Goal: Transaction & Acquisition: Download file/media

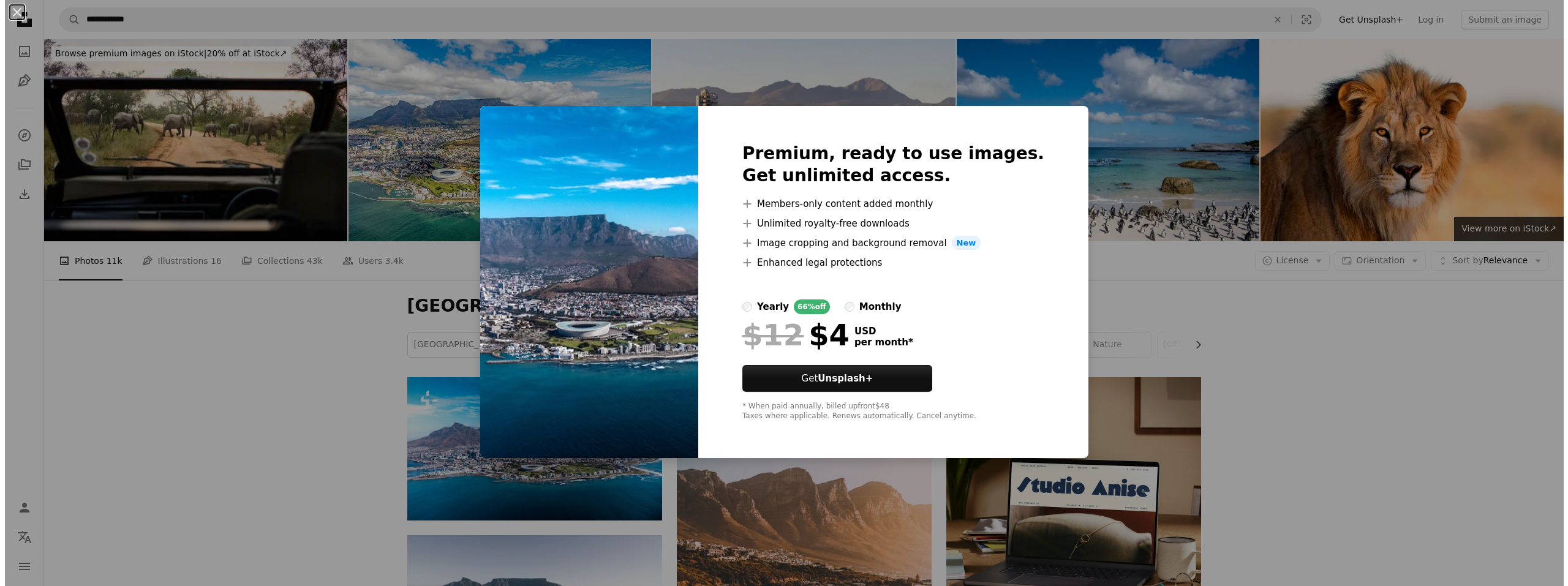
scroll to position [61, 0]
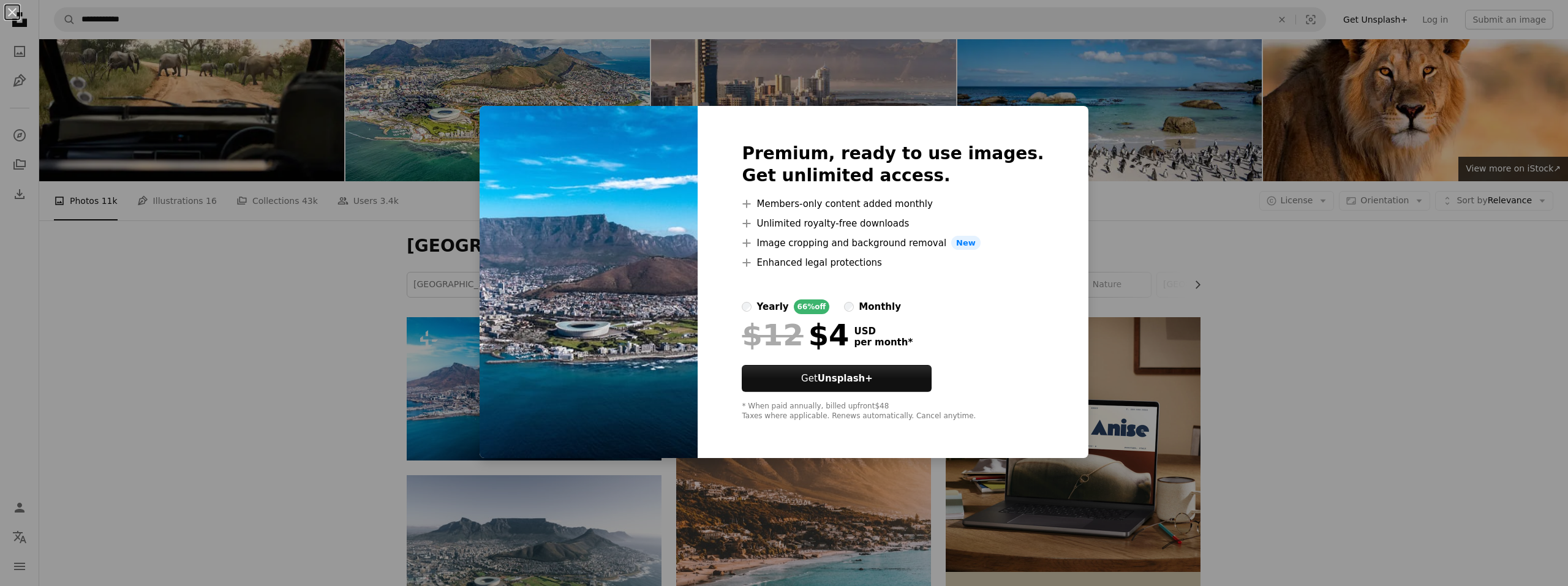
click at [1278, 386] on div "An X shape Premium, ready to use images. Get unlimited access. A plus sign Memb…" at bounding box center [784, 293] width 1568 height 586
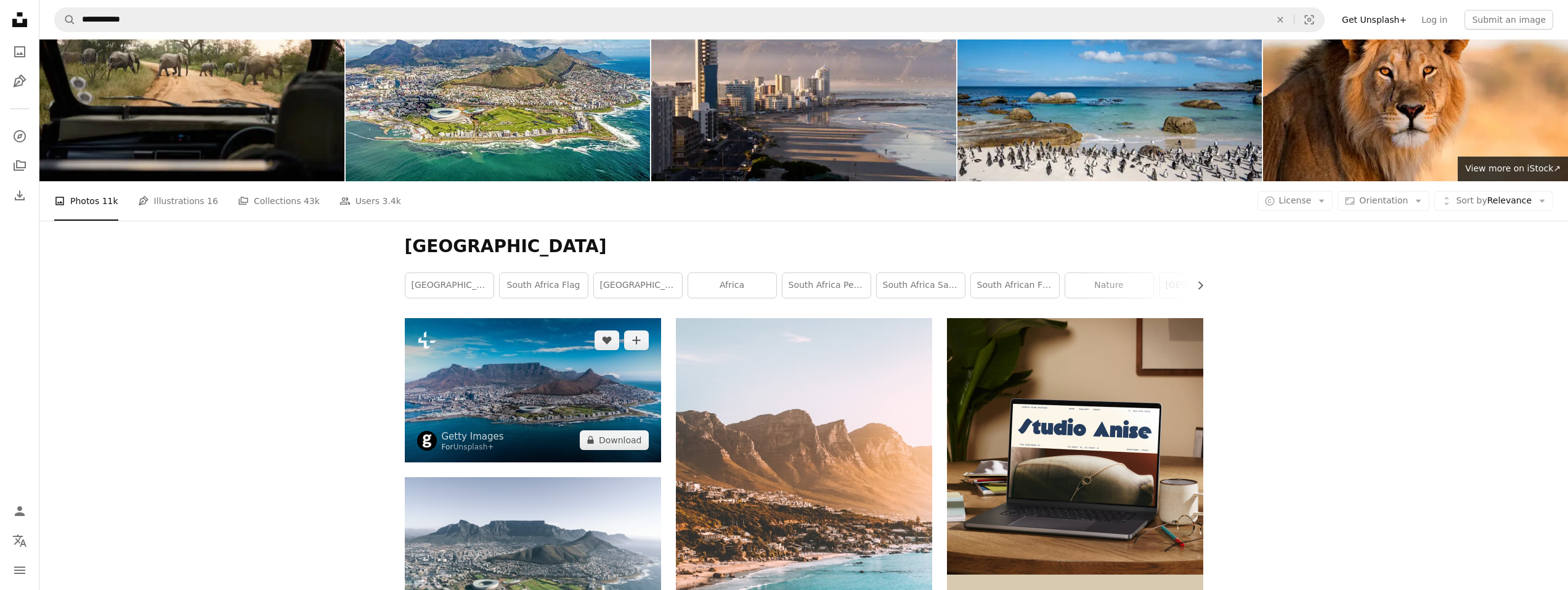
click at [519, 364] on img at bounding box center [532, 390] width 257 height 144
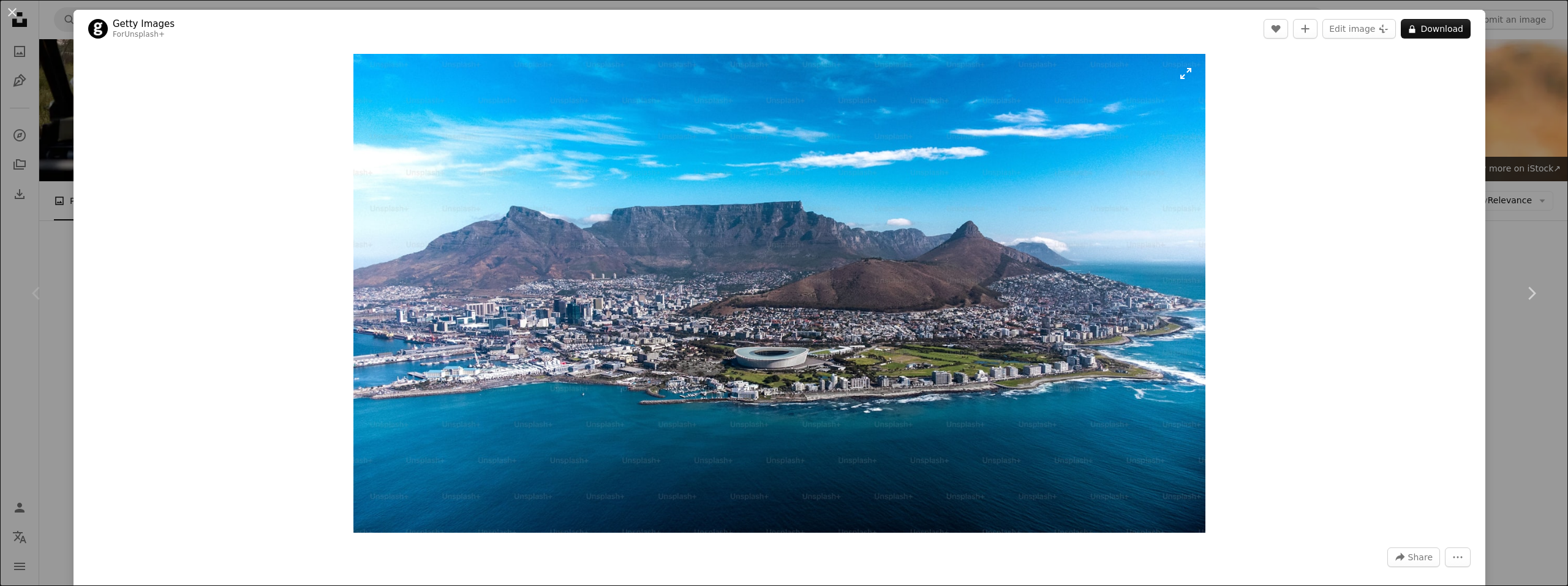
click at [873, 214] on img "Zoom in on this image" at bounding box center [779, 293] width 851 height 479
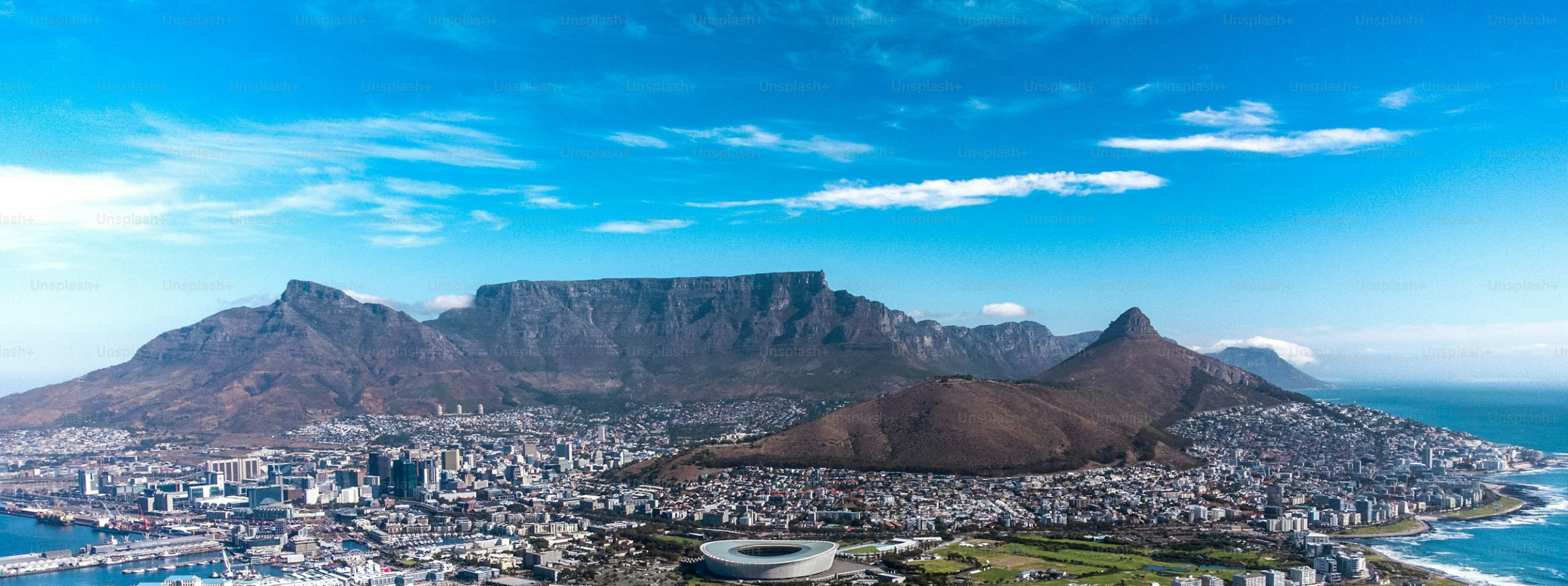
scroll to position [143, 0]
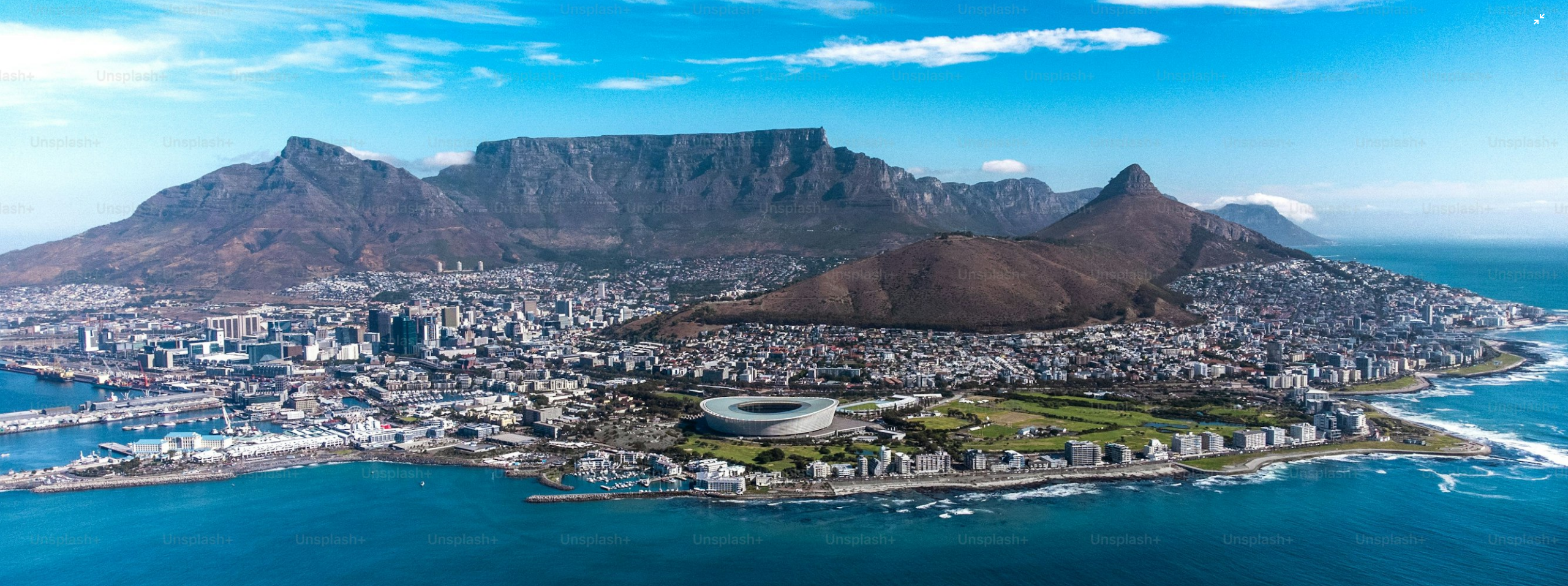
click at [873, 214] on img "Zoom out on this image" at bounding box center [784, 297] width 1569 height 883
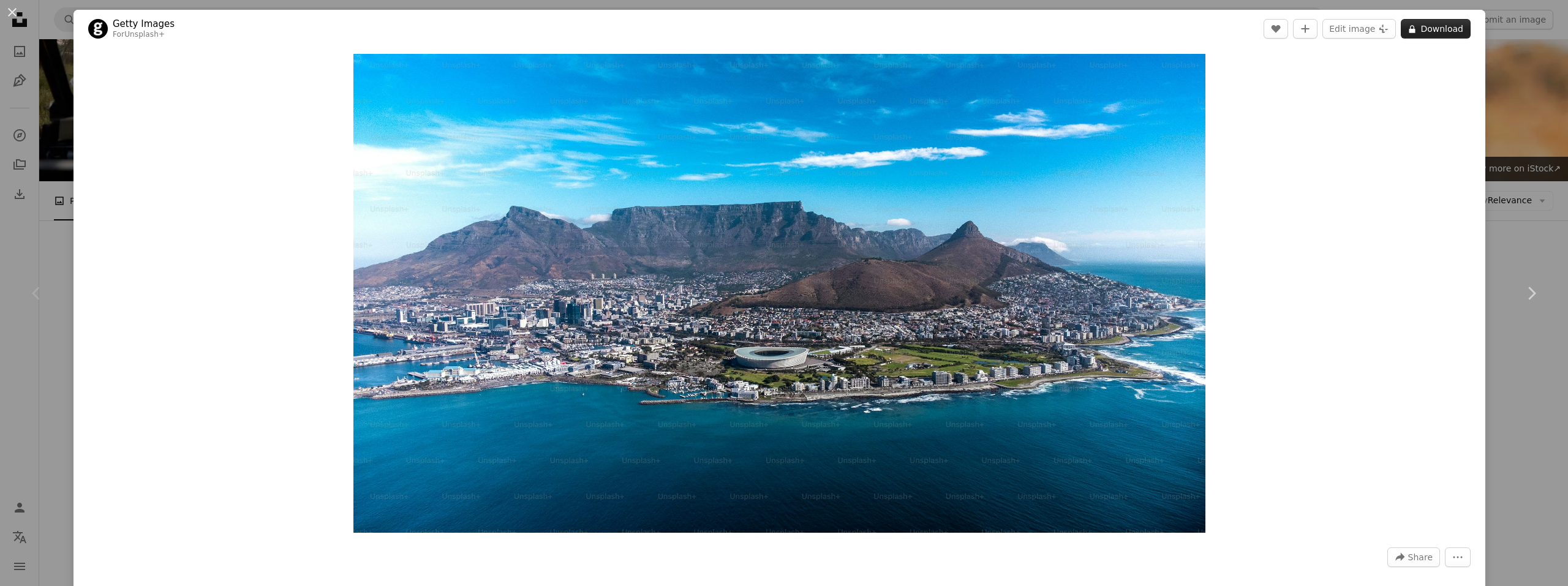
click at [1434, 36] on button "A lock Download" at bounding box center [1436, 29] width 70 height 20
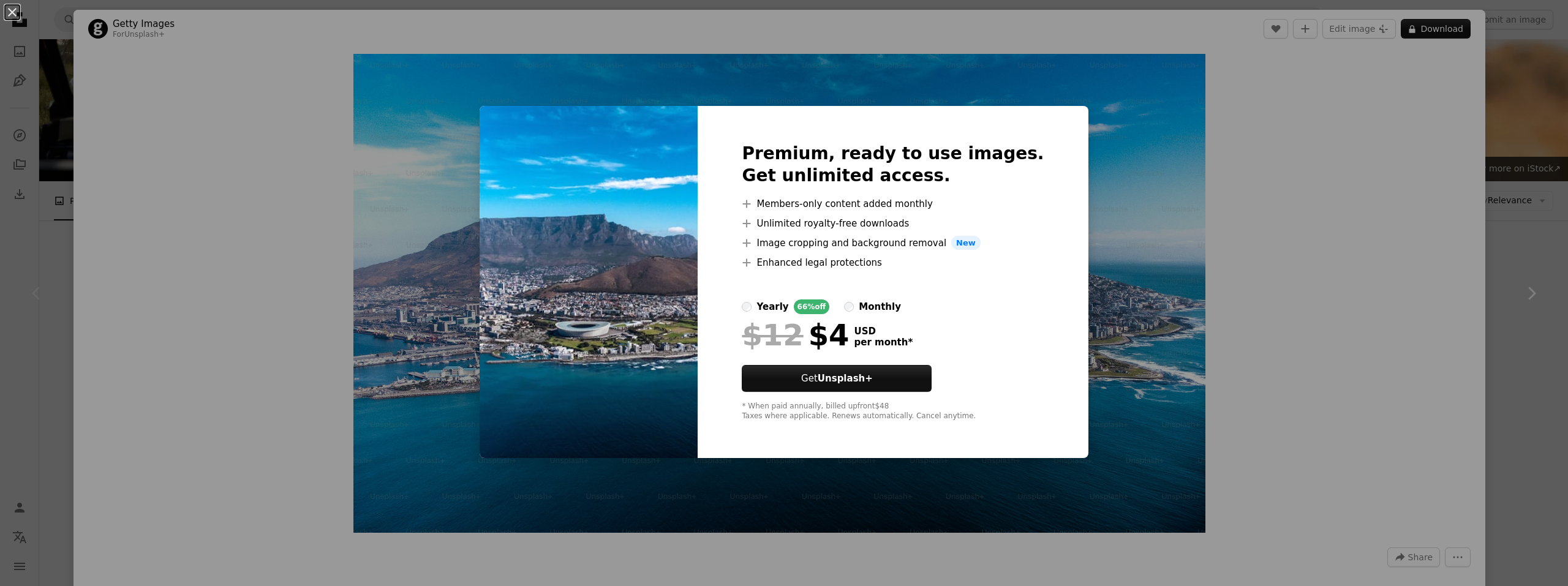
click at [1496, 148] on div "An X shape Premium, ready to use images. Get unlimited access. A plus sign Memb…" at bounding box center [784, 293] width 1568 height 586
